Goal: Find specific page/section: Find specific page/section

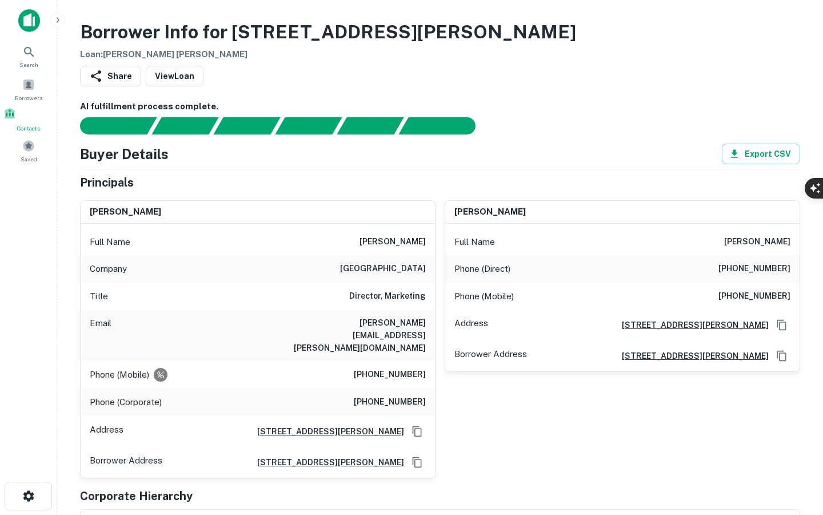
click at [16, 118] on span at bounding box center [9, 113] width 13 height 13
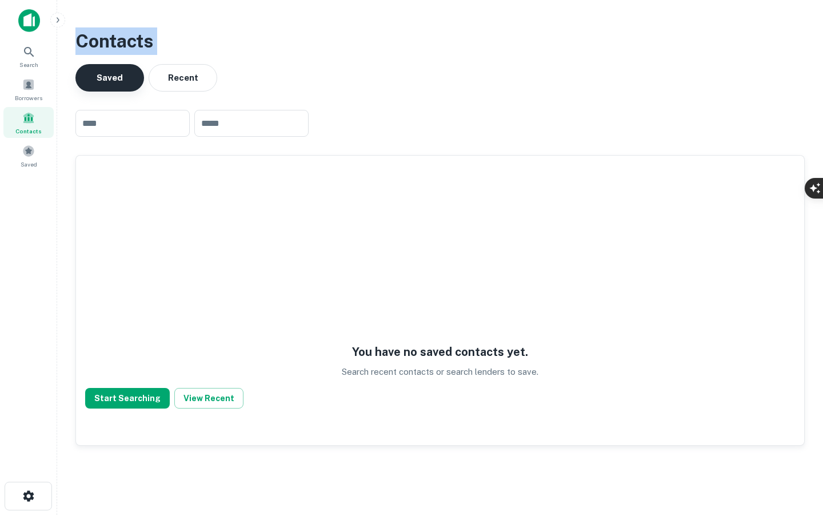
drag, startPoint x: 55, startPoint y: 103, endPoint x: 109, endPoint y: 73, distance: 60.9
click at [99, 73] on div "Search Borrowers Contacts Saved Contacts Saved Recent ​ ​ You have no saved con…" at bounding box center [411, 257] width 823 height 515
